Goal: Book appointment/travel/reservation

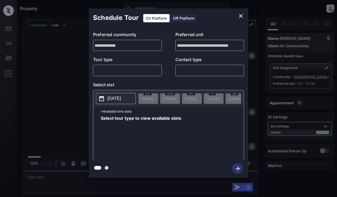
scroll to position [779, 0]
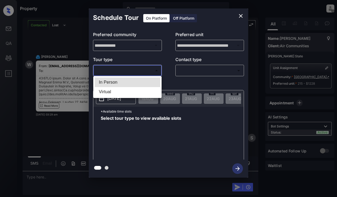
click at [128, 70] on body "Property Dominic Ceralde Offline Set yourself online Set yourself on break Prof…" at bounding box center [168, 98] width 337 height 197
click at [127, 81] on li "In Person" at bounding box center [128, 83] width 66 height 10
type input "********"
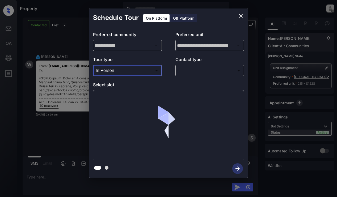
click at [194, 73] on body "Property Dominic Ceralde Offline Set yourself online Set yourself on break Prof…" at bounding box center [168, 98] width 337 height 197
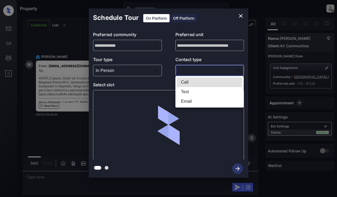
click at [189, 100] on li "Email" at bounding box center [210, 102] width 66 height 10
type input "*****"
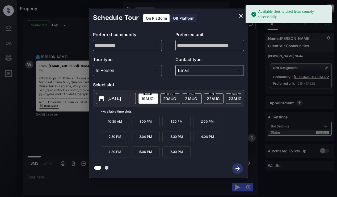
click at [147, 96] on div "tue 19 AUG" at bounding box center [149, 99] width 20 height 10
click at [116, 120] on p "10:30 AM" at bounding box center [115, 121] width 28 height 11
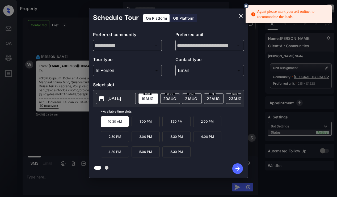
click at [234, 169] on icon "button" at bounding box center [237, 169] width 11 height 11
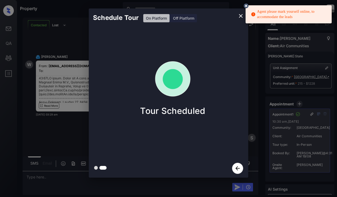
click at [54, 132] on div "Schedule Tour On Platform Off Platform Tour Scheduled" at bounding box center [168, 93] width 337 height 186
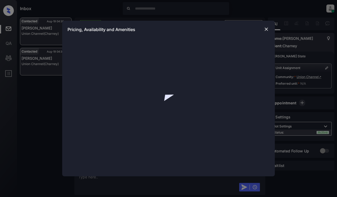
scroll to position [1648, 0]
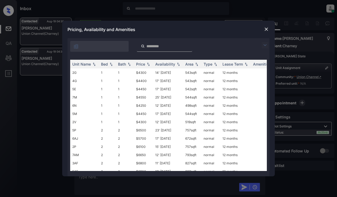
click at [265, 45] on img at bounding box center [265, 45] width 6 height 6
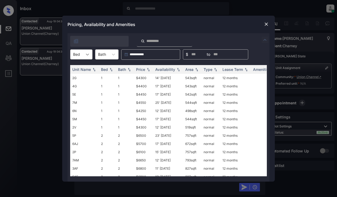
click at [85, 55] on icon at bounding box center [87, 54] width 5 height 5
click at [82, 77] on div "2" at bounding box center [81, 77] width 22 height 10
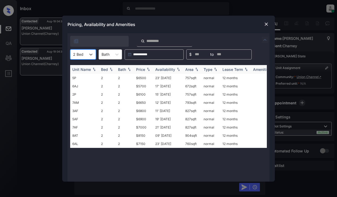
click at [141, 71] on div "Price" at bounding box center [140, 69] width 9 height 5
click at [144, 76] on td "$5700" at bounding box center [143, 78] width 19 height 8
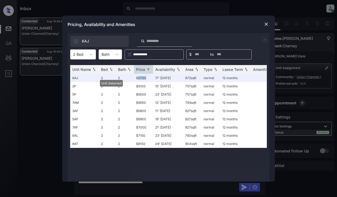
click at [265, 23] on img at bounding box center [266, 24] width 5 height 5
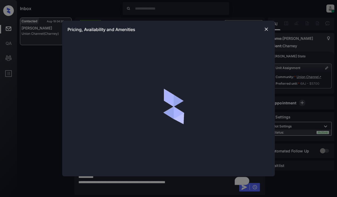
scroll to position [1648, 0]
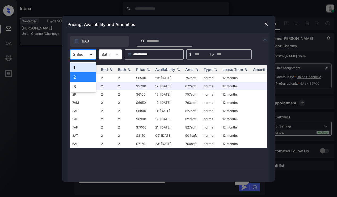
click at [88, 51] on div at bounding box center [91, 55] width 10 height 10
click at [81, 82] on div "3" at bounding box center [83, 87] width 26 height 10
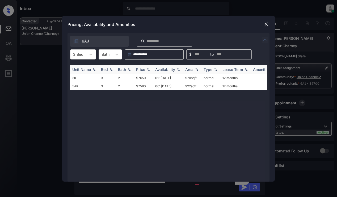
click at [148, 69] on img at bounding box center [148, 70] width 5 height 4
click at [268, 24] on img at bounding box center [266, 24] width 5 height 5
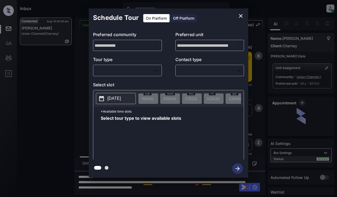
scroll to position [1009, 0]
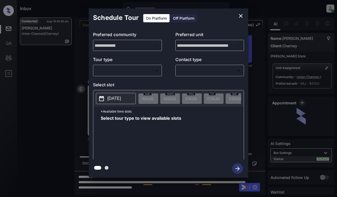
click at [122, 68] on body "Inbox [PERSON_NAME] Online Set yourself offline Set yourself on break Profile S…" at bounding box center [168, 98] width 337 height 197
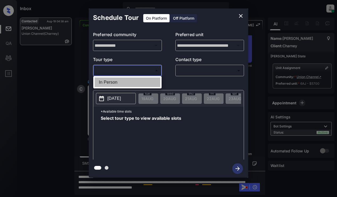
click at [123, 82] on li "In Person" at bounding box center [128, 83] width 66 height 10
type input "********"
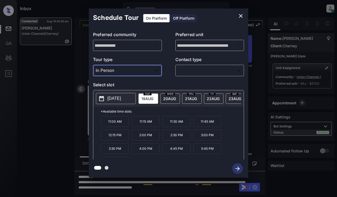
click at [242, 14] on icon "close" at bounding box center [241, 16] width 6 height 6
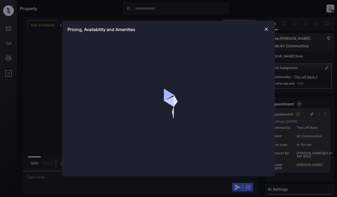
scroll to position [762, 0]
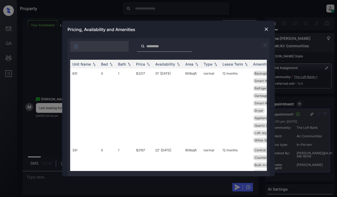
click at [267, 43] on img at bounding box center [265, 45] width 6 height 6
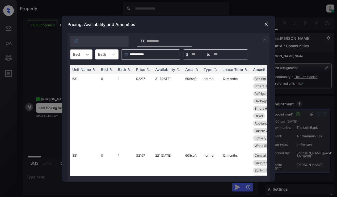
click at [89, 51] on div at bounding box center [88, 55] width 10 height 10
click at [80, 76] on div "1" at bounding box center [81, 77] width 22 height 10
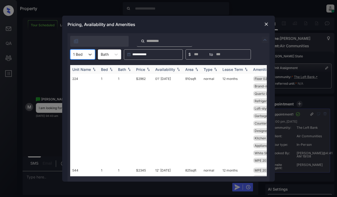
click at [146, 70] on img at bounding box center [148, 70] width 5 height 4
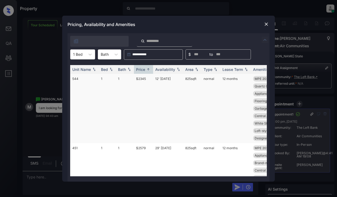
click at [145, 90] on td "$2345" at bounding box center [143, 108] width 19 height 69
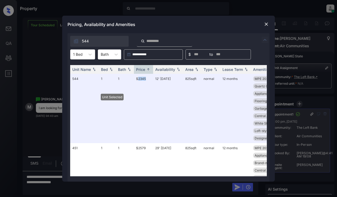
click at [266, 22] on img at bounding box center [266, 24] width 5 height 5
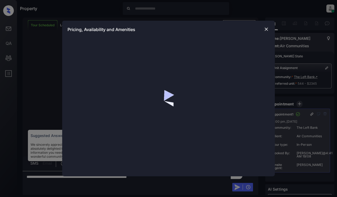
scroll to position [831, 0]
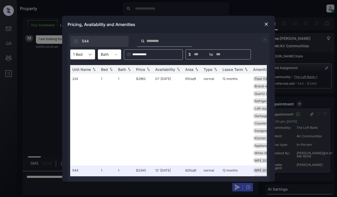
click at [88, 55] on icon at bounding box center [90, 54] width 5 height 5
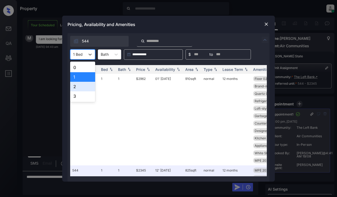
click at [80, 85] on div "2" at bounding box center [82, 87] width 25 height 10
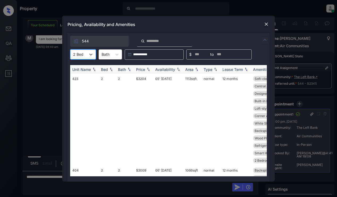
click at [143, 69] on div "Price" at bounding box center [140, 69] width 9 height 5
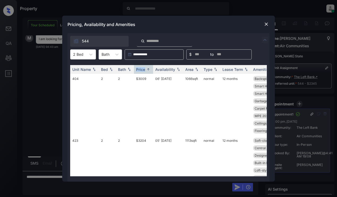
click at [268, 24] on img at bounding box center [266, 24] width 5 height 5
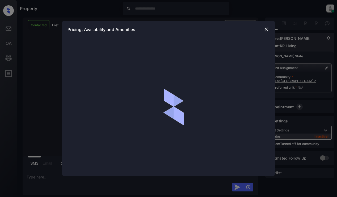
scroll to position [1627, 0]
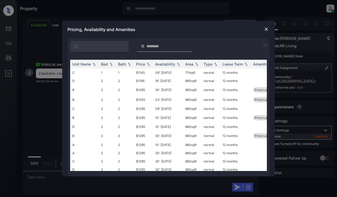
click at [267, 45] on img at bounding box center [265, 45] width 6 height 6
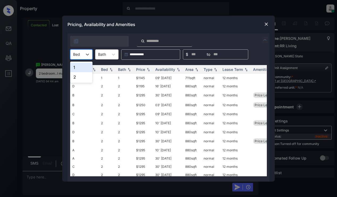
click at [80, 51] on div "Bed" at bounding box center [76, 55] width 12 height 8
click at [77, 74] on div "2" at bounding box center [81, 77] width 22 height 10
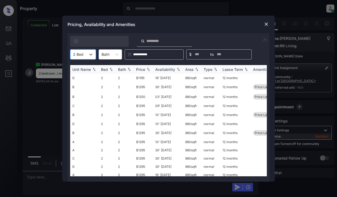
click at [147, 70] on img at bounding box center [148, 70] width 5 height 4
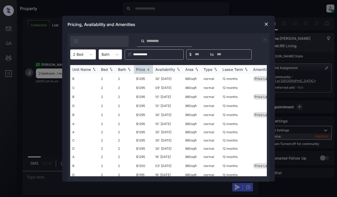
click at [147, 70] on img at bounding box center [148, 70] width 5 height 4
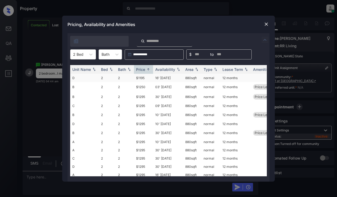
click at [144, 77] on td "$1195" at bounding box center [143, 78] width 19 height 8
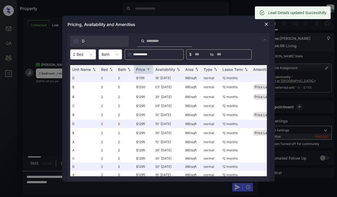
click at [266, 24] on img at bounding box center [266, 24] width 5 height 5
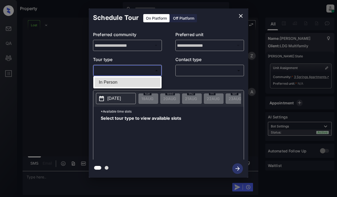
click at [148, 72] on body "**********" at bounding box center [168, 98] width 337 height 197
click at [141, 84] on li "In Person" at bounding box center [128, 83] width 66 height 10
type input "********"
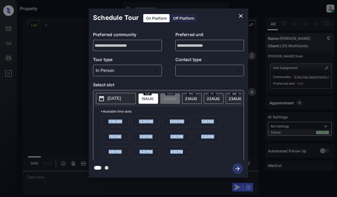
drag, startPoint x: 188, startPoint y: 153, endPoint x: 103, endPoint y: 126, distance: 88.4
click at [103, 126] on div "11:55 AM 12:25 PM 12:55 PM 1:25 PM 1:55 PM 2:25 PM 2:55 PM 3:25 PM 3:55 PM 4:25…" at bounding box center [172, 137] width 143 height 43
copy div "11:55 AM 12:25 PM 12:55 PM 1:25 PM 1:55 PM 2:25 PM 2:55 PM 3:25 PM 3:55 PM 4:25…"
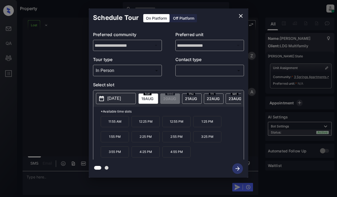
click at [50, 45] on div "**********" at bounding box center [168, 93] width 337 height 186
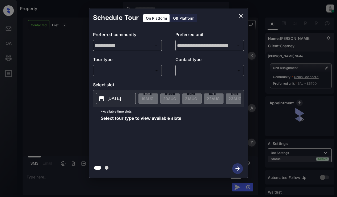
click at [151, 67] on body "Property [PERSON_NAME] Online Set yourself offline Set yourself on break Profil…" at bounding box center [168, 98] width 337 height 197
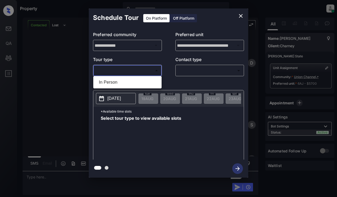
click at [145, 85] on li "In Person" at bounding box center [128, 83] width 66 height 10
type input "********"
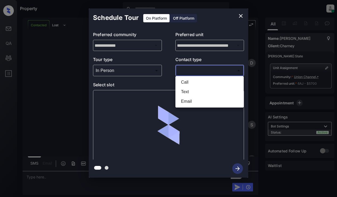
click at [198, 71] on body "Property [PERSON_NAME] Online Set yourself offline Set yourself on break Profil…" at bounding box center [168, 98] width 337 height 197
click at [200, 101] on li "Email" at bounding box center [210, 102] width 66 height 10
type input "*****"
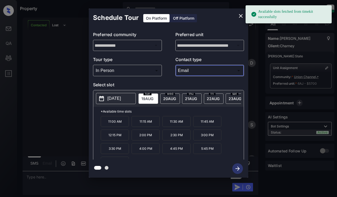
click at [211, 139] on p "3:00 PM" at bounding box center [207, 135] width 28 height 11
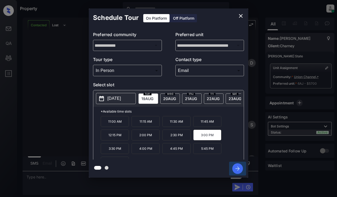
click at [238, 168] on icon "button" at bounding box center [237, 169] width 11 height 11
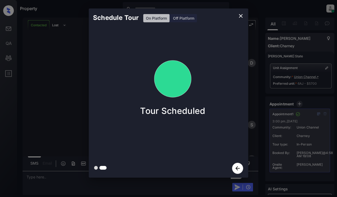
click at [62, 73] on div "Schedule Tour On Platform Off Platform Tour Scheduled" at bounding box center [168, 93] width 337 height 186
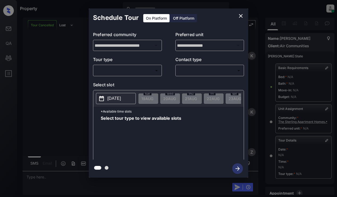
scroll to position [70, 0]
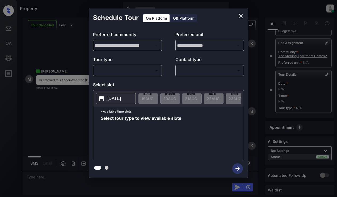
click at [131, 76] on div "​ ​" at bounding box center [127, 70] width 69 height 11
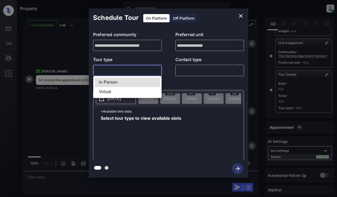
click at [135, 73] on body "Property Dominic Ceralde Online Set yourself offline Set yourself on break Prof…" at bounding box center [168, 98] width 337 height 197
click at [134, 82] on li "In Person" at bounding box center [128, 83] width 66 height 10
type input "********"
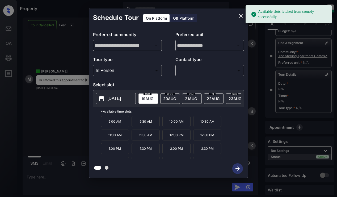
click at [118, 95] on p "2025-08-19" at bounding box center [114, 98] width 14 height 6
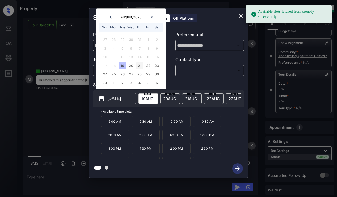
click at [139, 66] on div "21" at bounding box center [139, 65] width 7 height 7
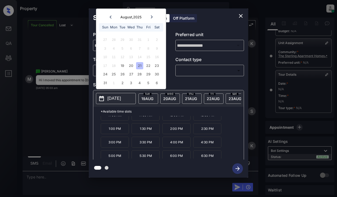
scroll to position [23, 0]
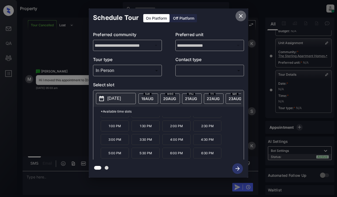
click at [241, 17] on icon "close" at bounding box center [241, 16] width 6 height 6
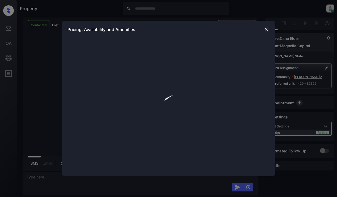
scroll to position [350, 0]
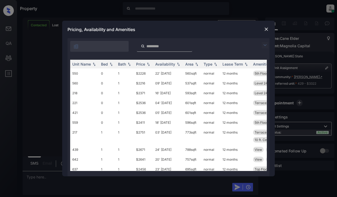
click at [266, 45] on img at bounding box center [265, 45] width 6 height 6
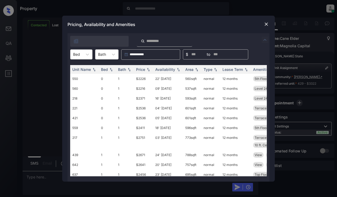
click at [76, 53] on div at bounding box center [76, 55] width 7 height 6
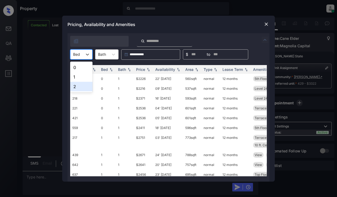
click at [80, 85] on div "2" at bounding box center [81, 87] width 22 height 10
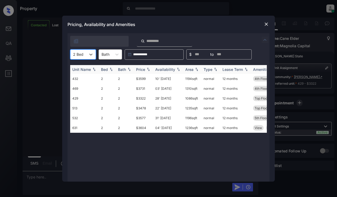
click at [147, 69] on img at bounding box center [148, 70] width 5 height 4
click at [264, 23] on img at bounding box center [266, 24] width 5 height 5
